Goal: Information Seeking & Learning: Learn about a topic

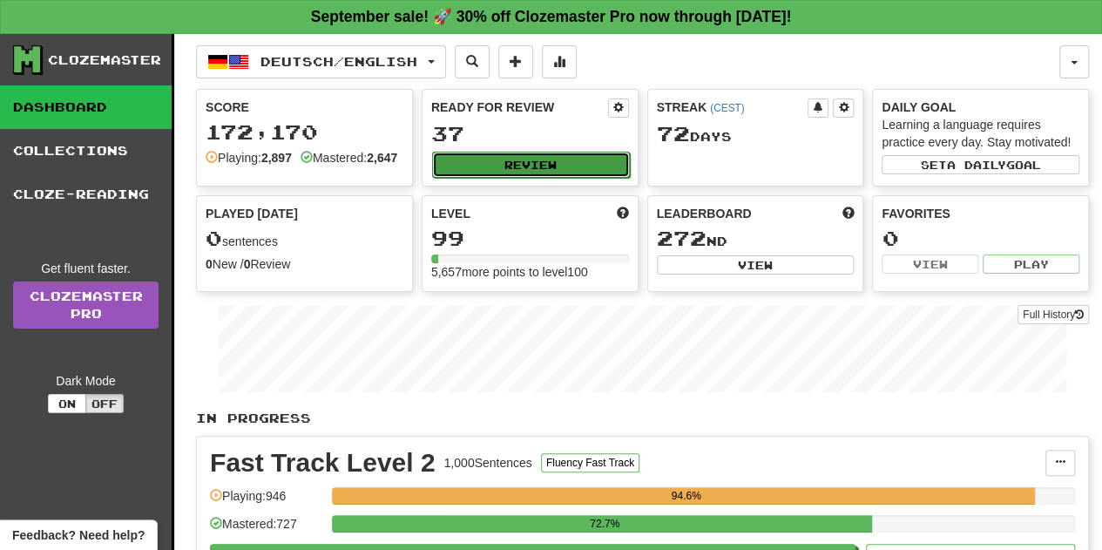
click at [549, 152] on button "Review" at bounding box center [531, 165] width 198 height 26
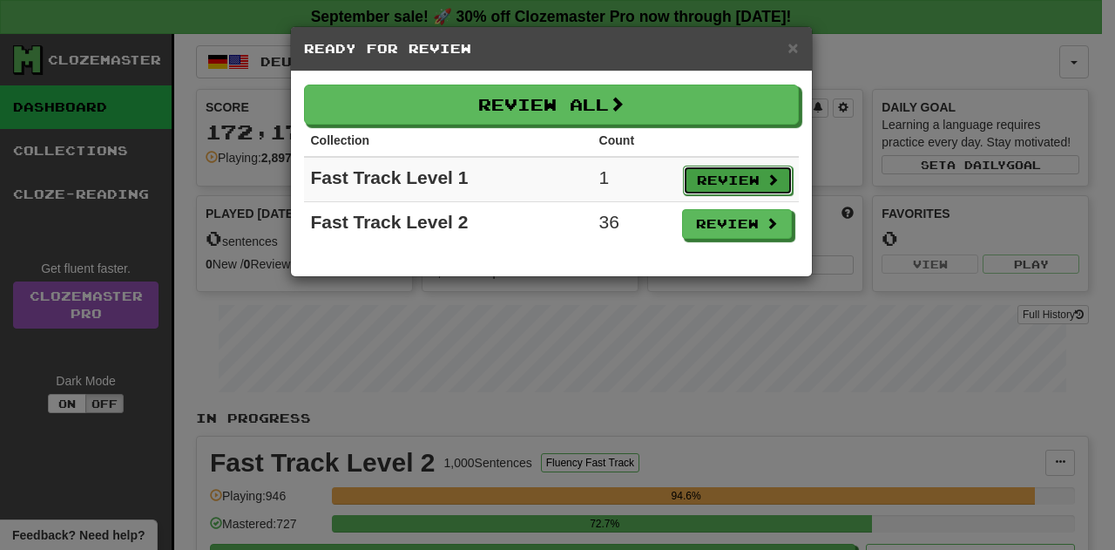
click at [744, 175] on button "Review" at bounding box center [738, 181] width 110 height 30
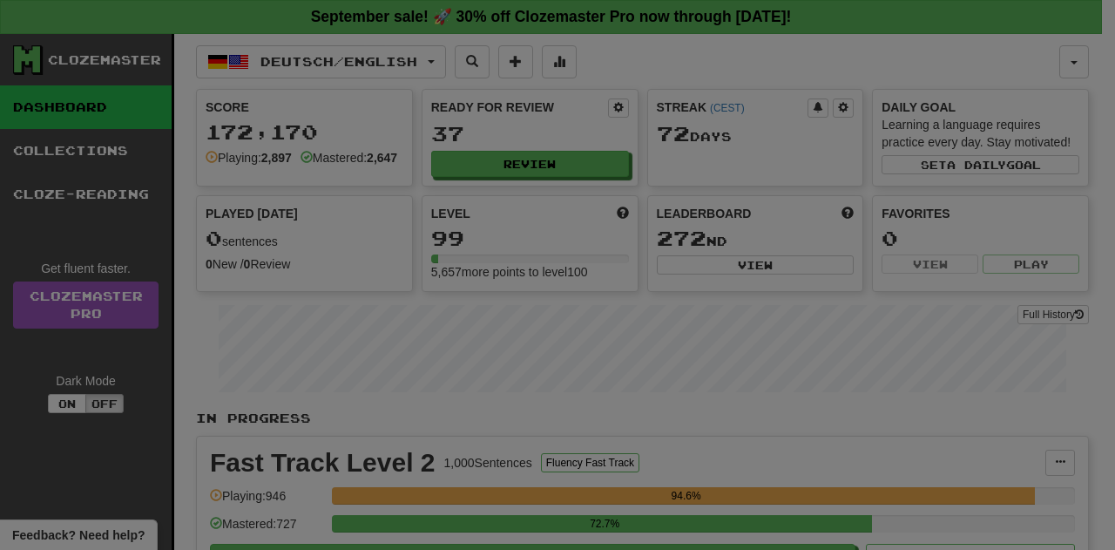
select select "**"
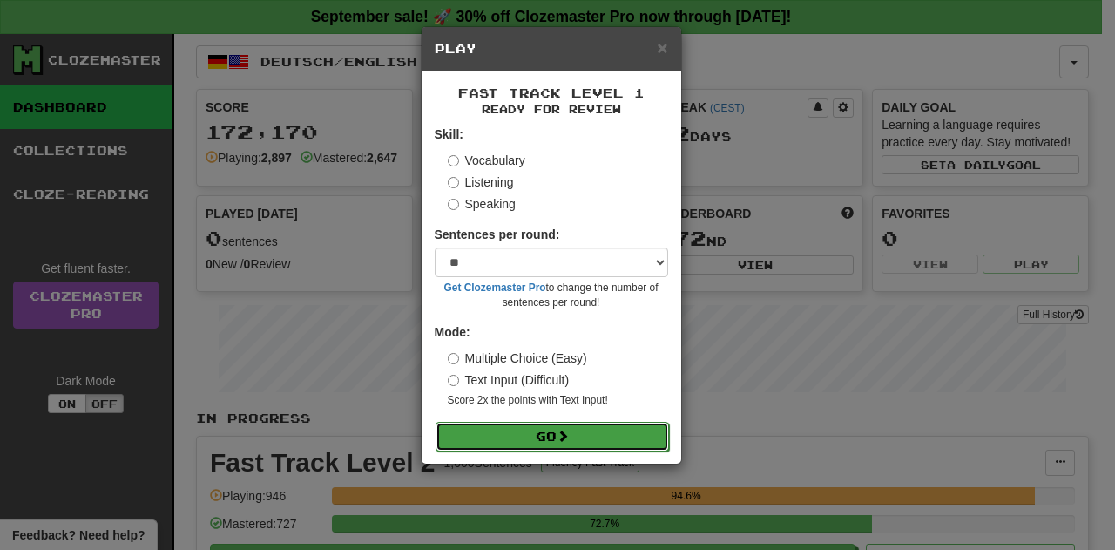
click at [531, 435] on button "Go" at bounding box center [552, 437] width 233 height 30
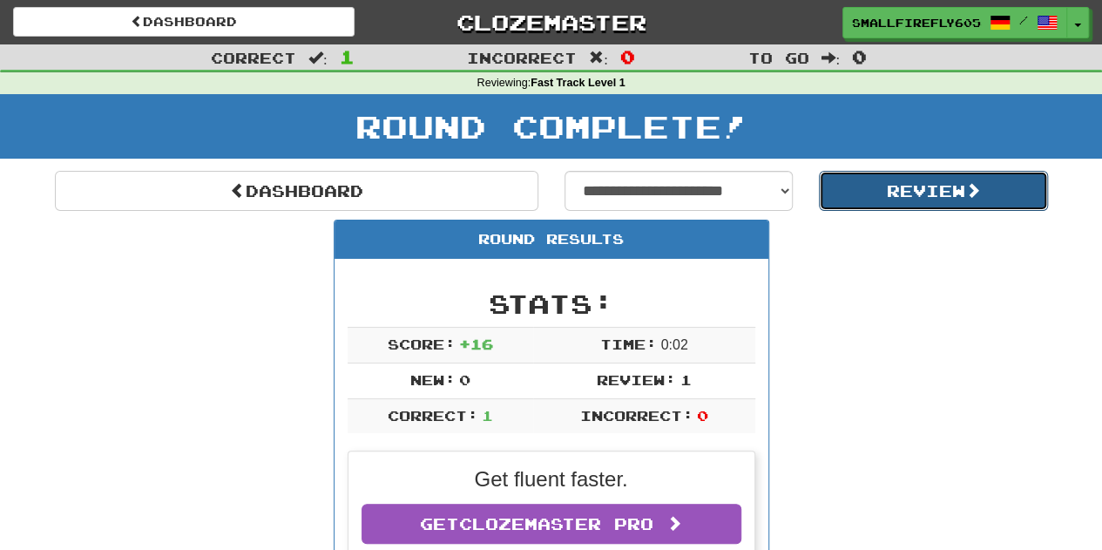
click at [885, 188] on button "Review" at bounding box center [933, 191] width 229 height 40
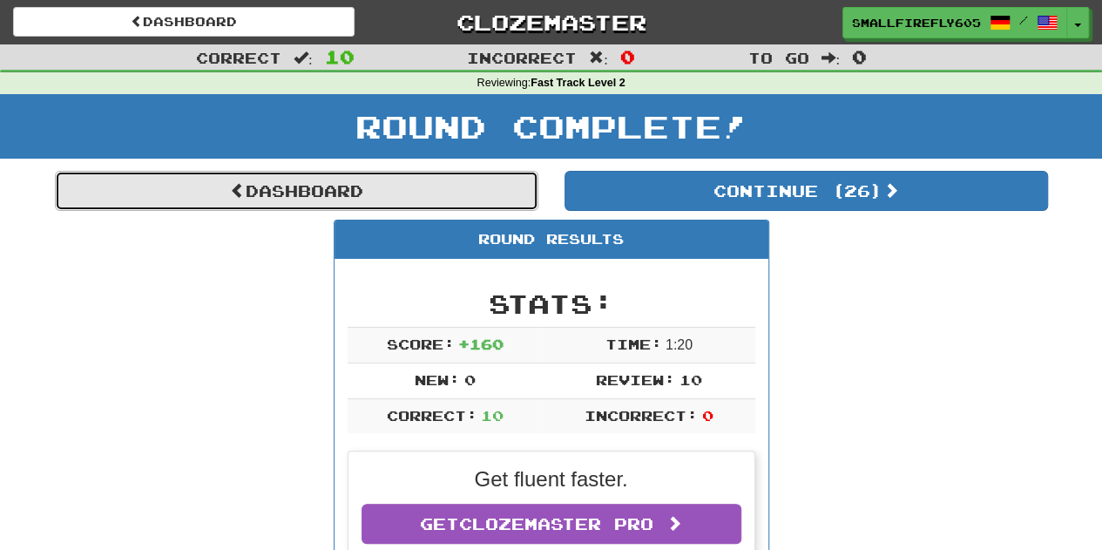
click at [192, 186] on link "Dashboard" at bounding box center [296, 191] width 483 height 40
